Goal: Transaction & Acquisition: Purchase product/service

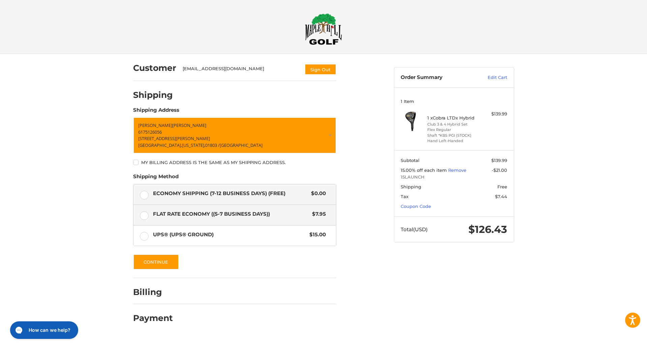
click at [242, 216] on span "Flat Rate Economy ((5-7 Business Days))" at bounding box center [231, 214] width 156 height 8
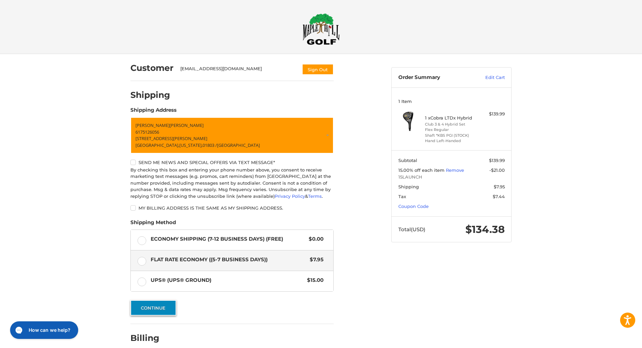
click at [156, 260] on span "Flat Rate Economy ((5-7 Business Days))" at bounding box center [229, 259] width 156 height 8
click at [160, 309] on button "Continue" at bounding box center [153, 308] width 46 height 16
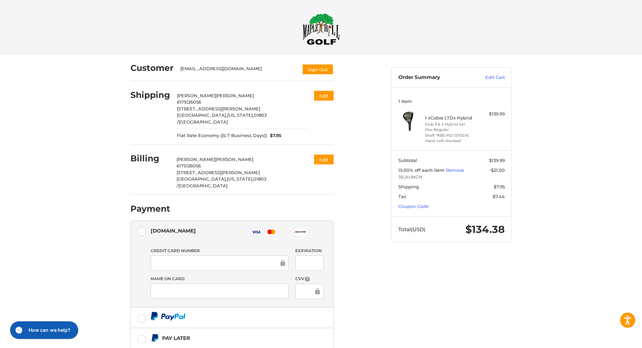
click at [224, 255] on div at bounding box center [220, 262] width 138 height 15
click at [174, 311] on img at bounding box center [168, 315] width 35 height 8
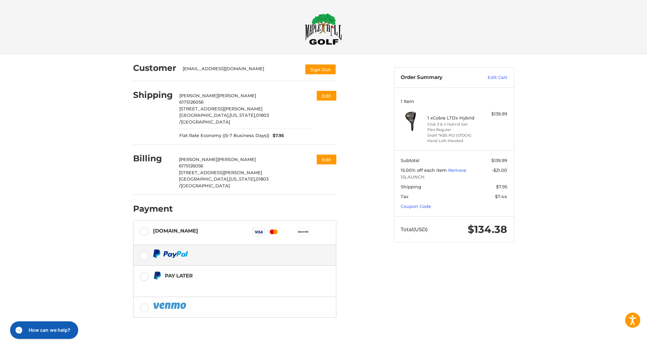
click at [414, 122] on img at bounding box center [411, 121] width 20 height 20
click at [144, 220] on label "[DOMAIN_NAME] Visa Master Amex Discover Diners Club JCB" at bounding box center [234, 232] width 203 height 24
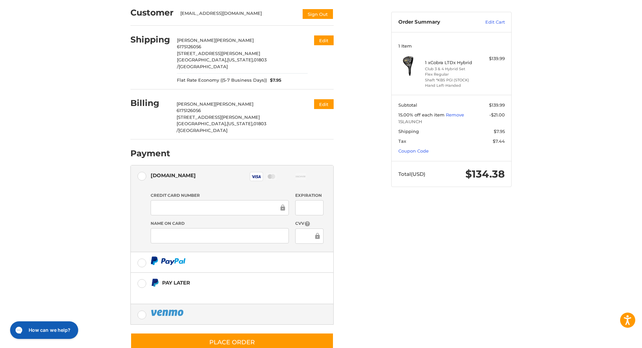
scroll to position [61, 0]
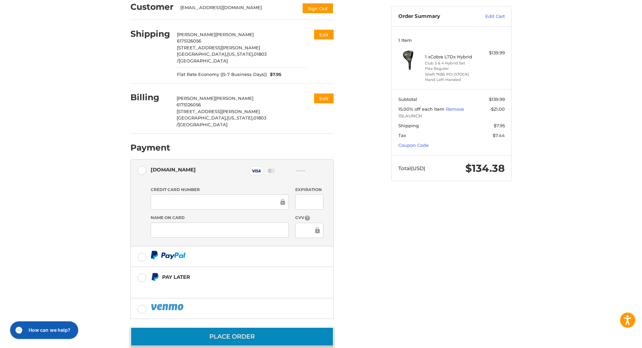
click at [267, 327] on button "Place Order" at bounding box center [231, 336] width 203 height 19
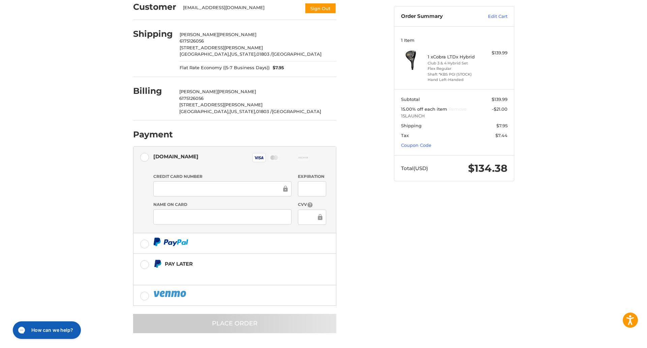
scroll to position [0, 0]
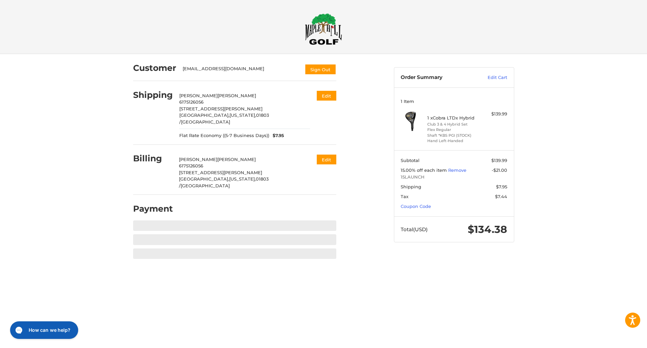
click at [314, 32] on img at bounding box center [323, 29] width 37 height 32
